Goal: Information Seeking & Learning: Learn about a topic

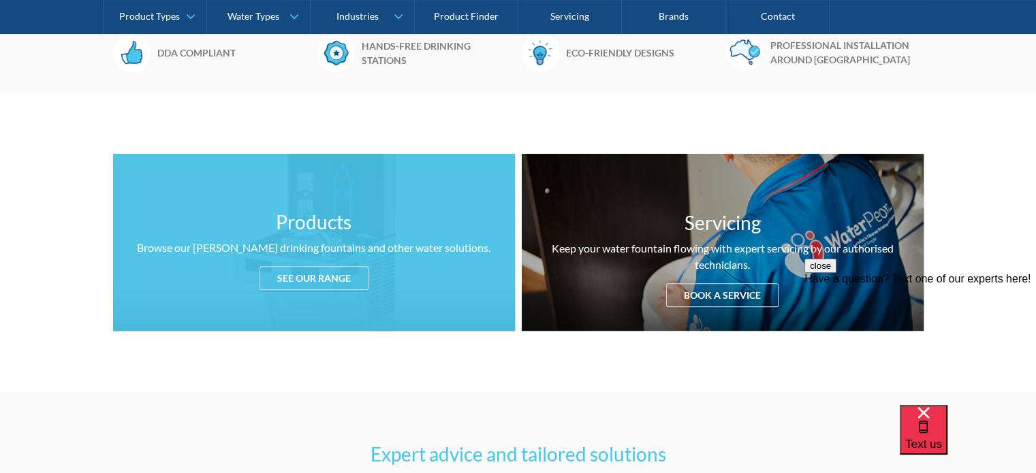
click at [326, 275] on div "See our range" at bounding box center [314, 278] width 109 height 24
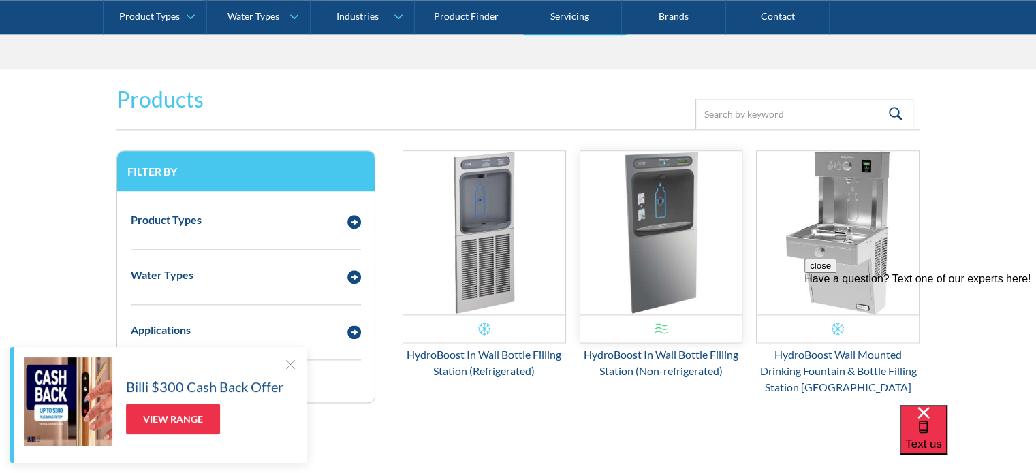
scroll to position [1698, 0]
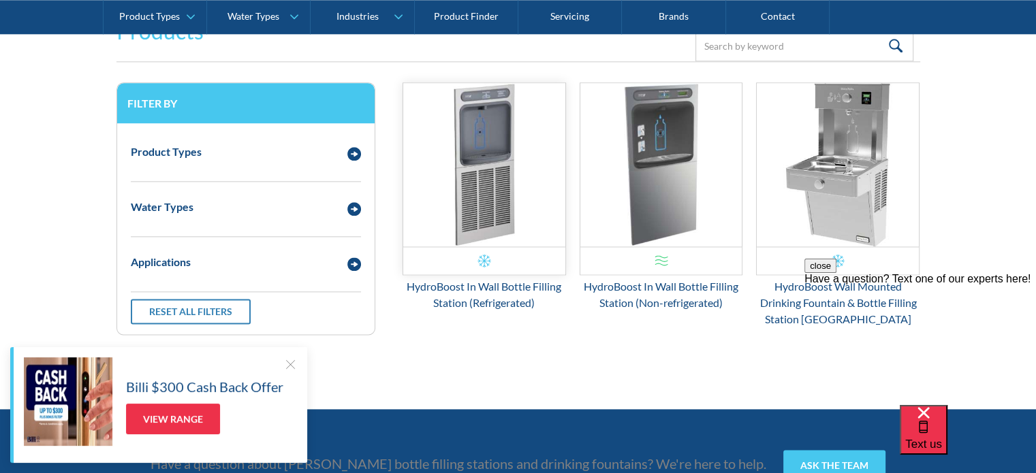
click at [491, 185] on img "Email Form 3" at bounding box center [484, 165] width 162 height 164
click at [822, 179] on img "Email Form 3" at bounding box center [838, 165] width 162 height 164
click at [681, 169] on img "Email Form 3" at bounding box center [661, 165] width 162 height 164
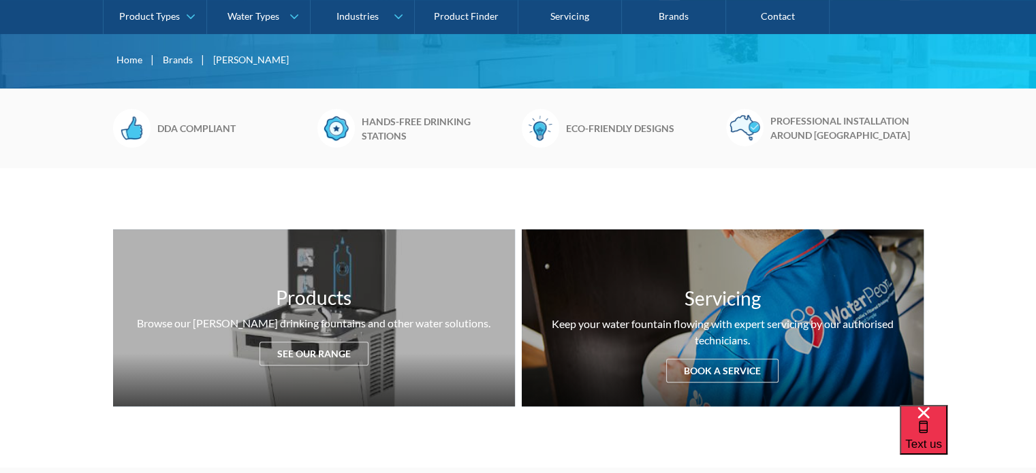
scroll to position [341, 0]
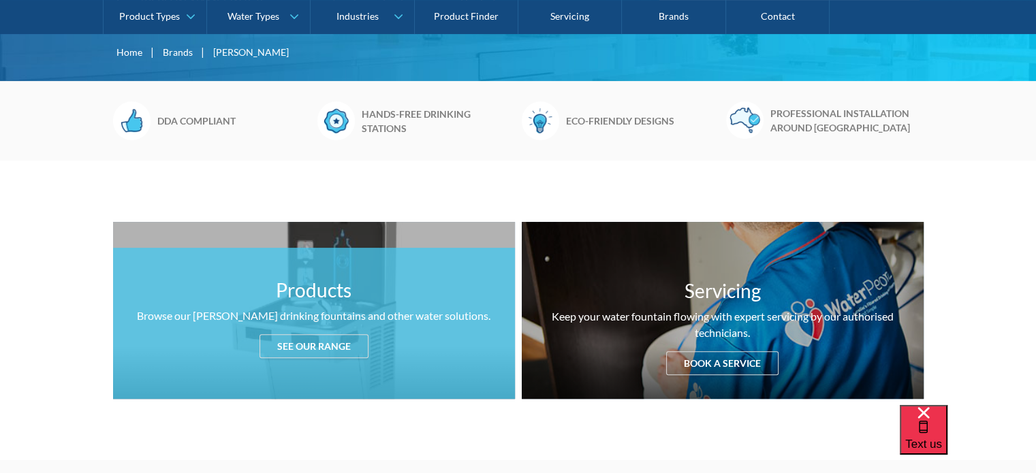
click at [425, 277] on div "Products Browse our [PERSON_NAME] drinking fountains and other water solutions.…" at bounding box center [314, 310] width 402 height 177
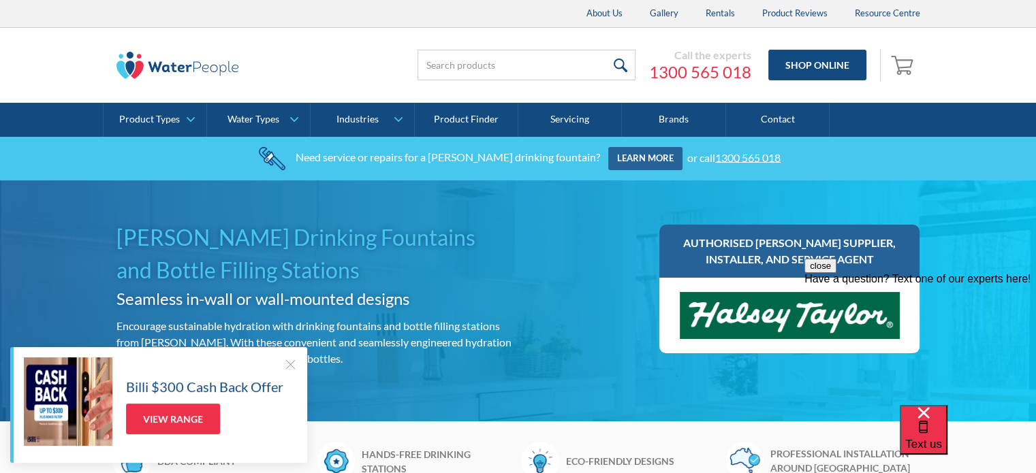
click at [960, 285] on div "Have a question? Text one of our experts here!" at bounding box center [921, 279] width 232 height 12
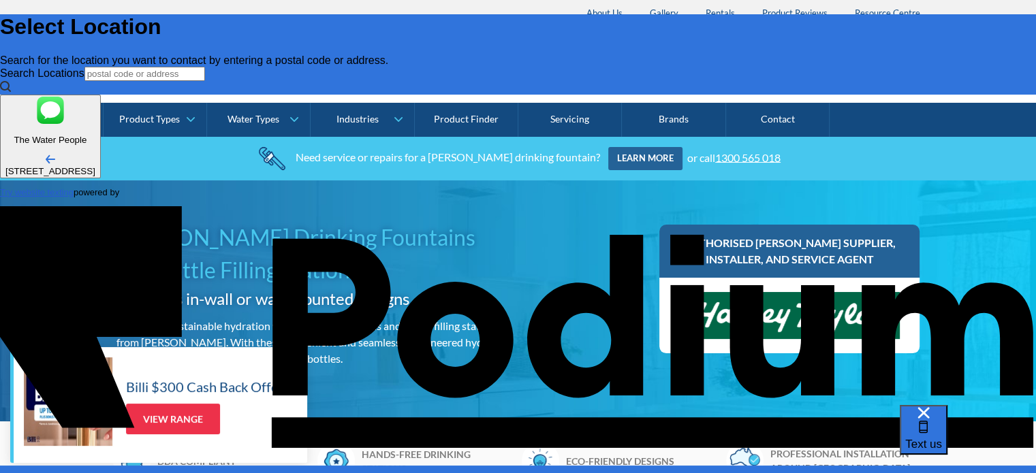
type input "[PERSON_NAME]"
type Phone "4"
type Phone "0406"
